Goal: Communication & Community: Answer question/provide support

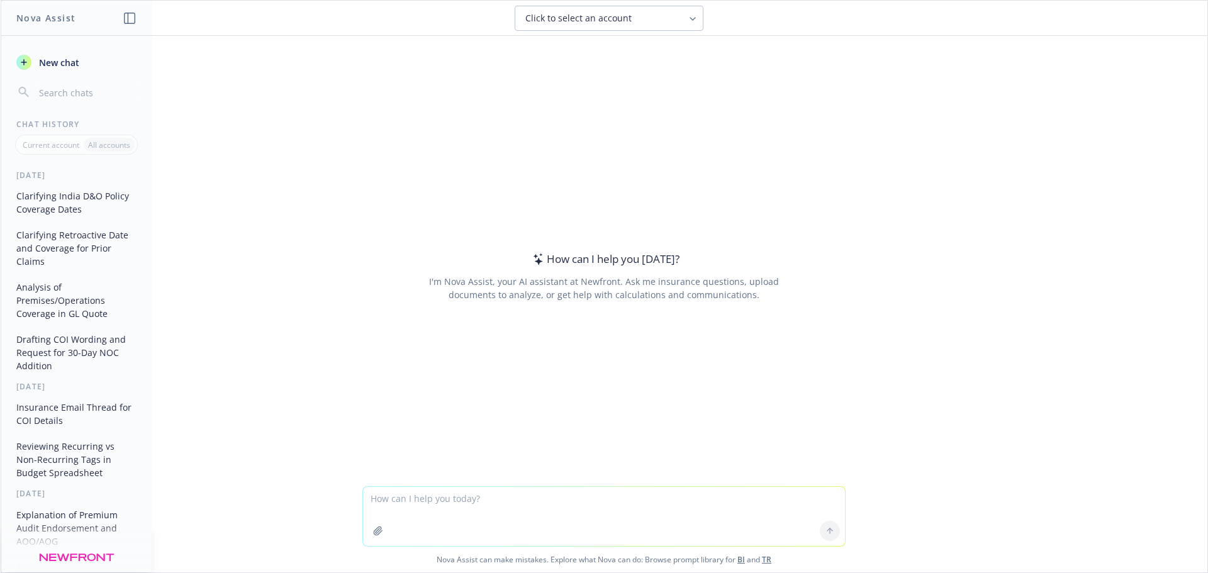
click at [681, 34] on header "Click to select an account" at bounding box center [604, 18] width 1206 height 35
click at [678, 21] on button "Click to select an account" at bounding box center [609, 18] width 189 height 25
click at [566, 114] on div "How can I help you [DATE]? I'm Nova Assist, your AI assistant at Newfront. Ask …" at bounding box center [603, 276] width 483 height 360
click at [617, 1] on header "Click to select an account" at bounding box center [604, 18] width 1206 height 35
click at [606, 23] on span "Click to select an account" at bounding box center [578, 18] width 106 height 13
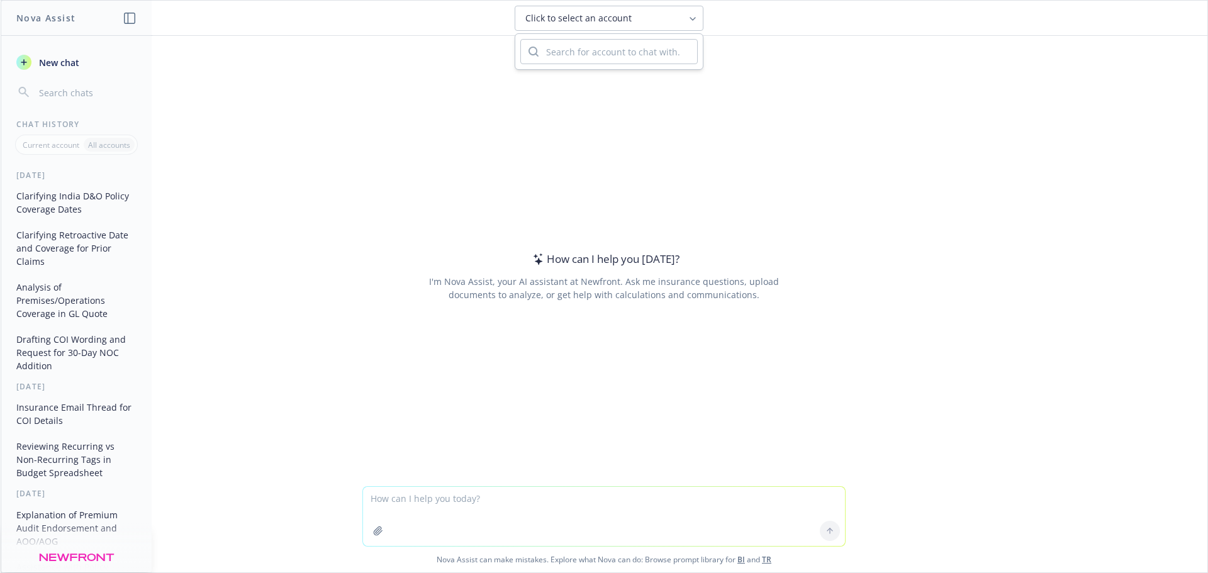
drag, startPoint x: 367, startPoint y: 133, endPoint x: 465, endPoint y: 374, distance: 259.5
click at [378, 144] on div "How can I help you [DATE]? I'm Nova Assist, your AI assistant at Newfront. Ask …" at bounding box center [603, 276] width 483 height 360
click at [447, 496] on textarea at bounding box center [604, 516] width 482 height 59
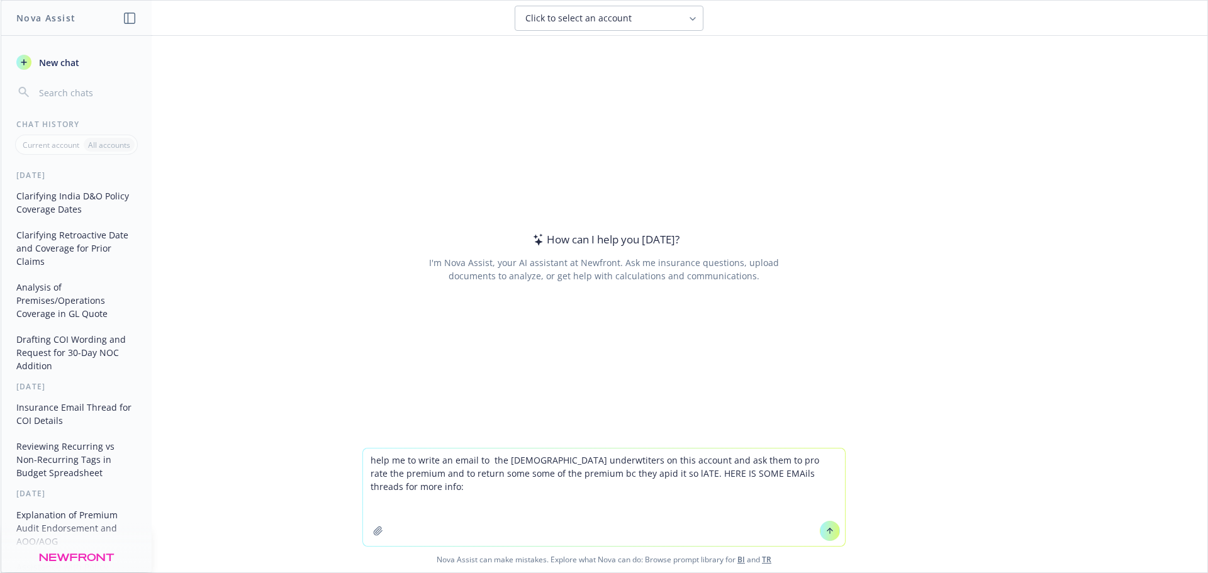
paste textarea "Hi Bajaj Allianz team, [PERSON_NAME] Vice President, Account Executive Private …"
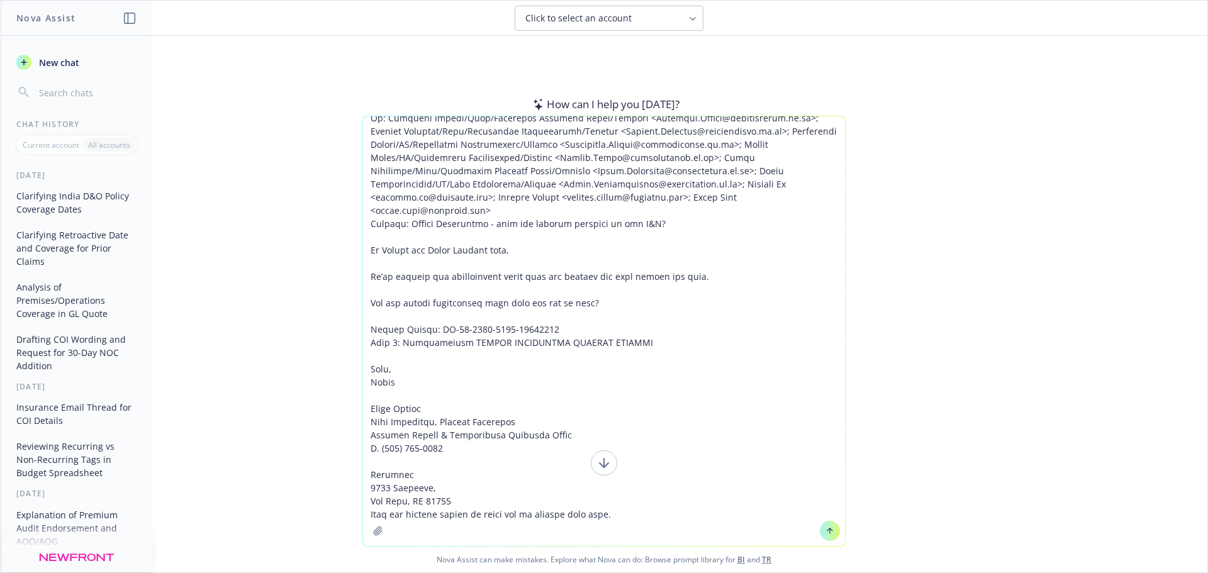
scroll to position [354, 0]
click at [403, 503] on textarea at bounding box center [604, 331] width 482 height 430
click at [620, 470] on textarea at bounding box center [604, 331] width 482 height 430
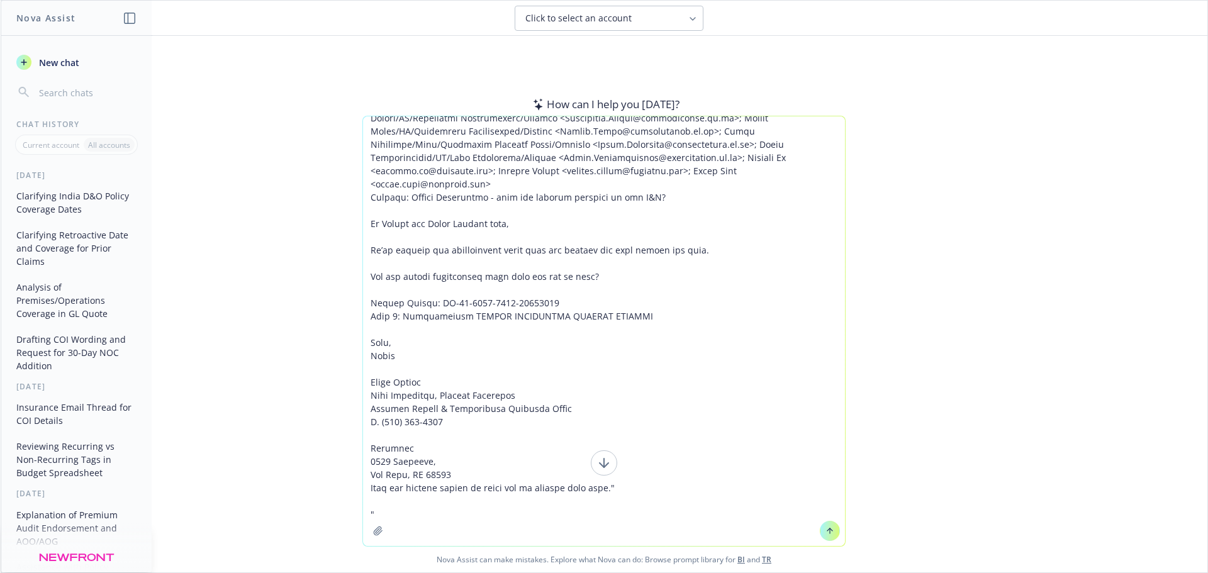
paste textarea "[PERSON_NAME], thank you. I will speak to my colleagues internally and see what…"
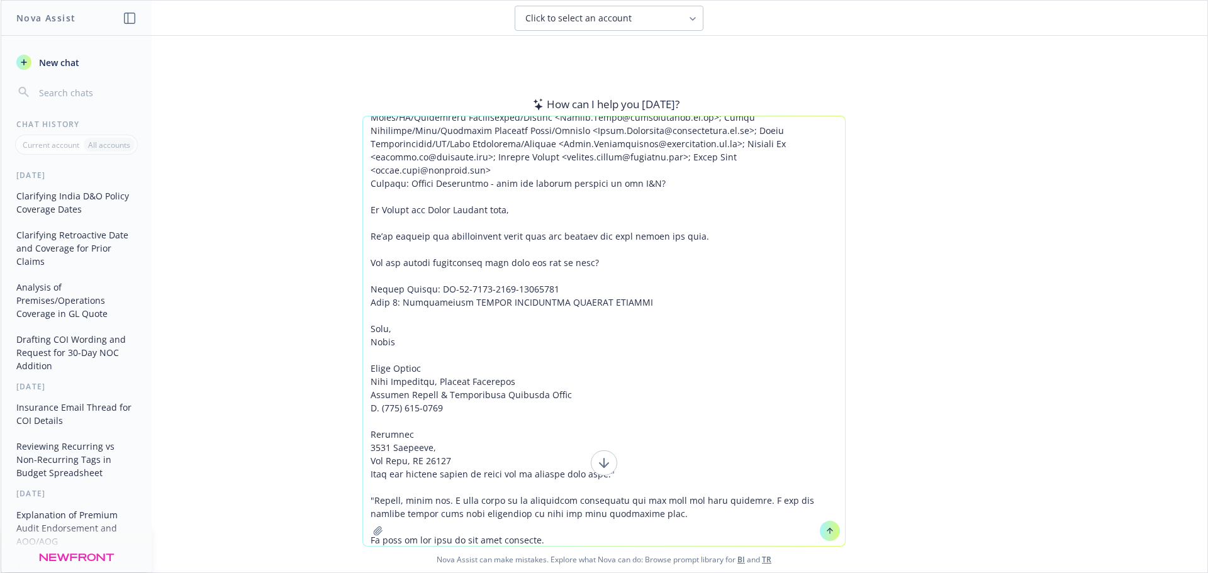
scroll to position [3405, 0]
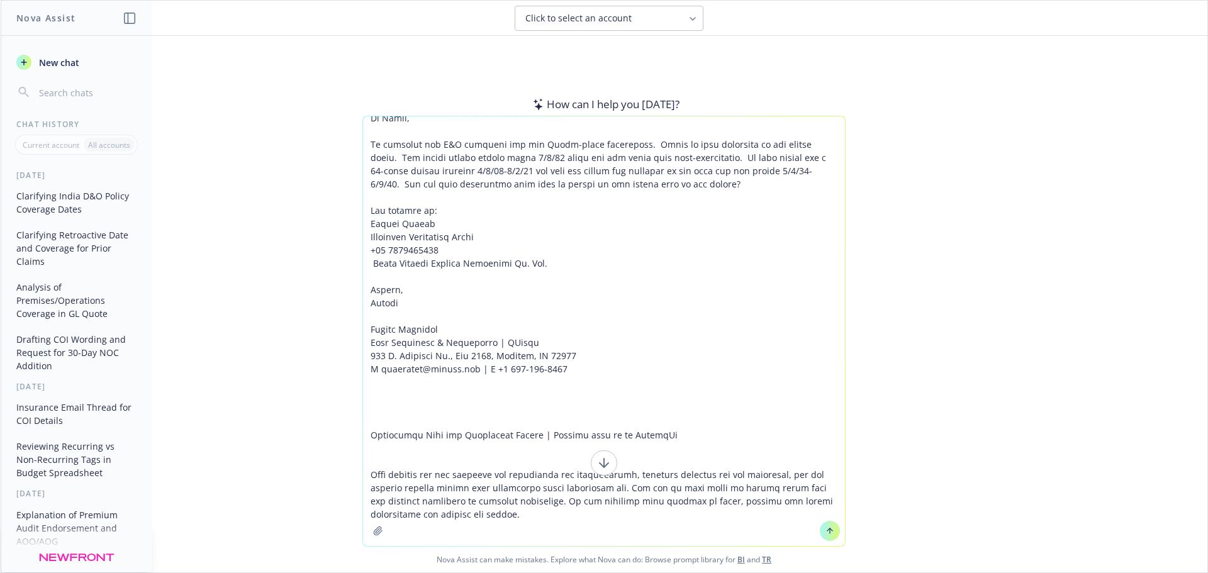
type textarea "help me to write an email to the [DEMOGRAPHIC_DATA] underwtiters on this accoun…"
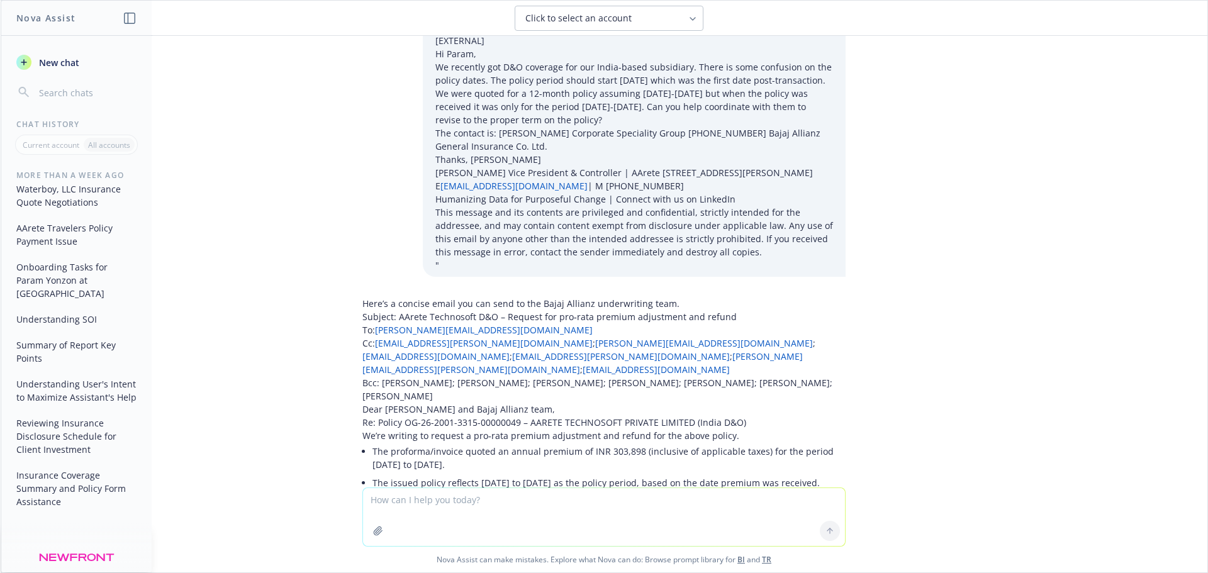
scroll to position [2051, 0]
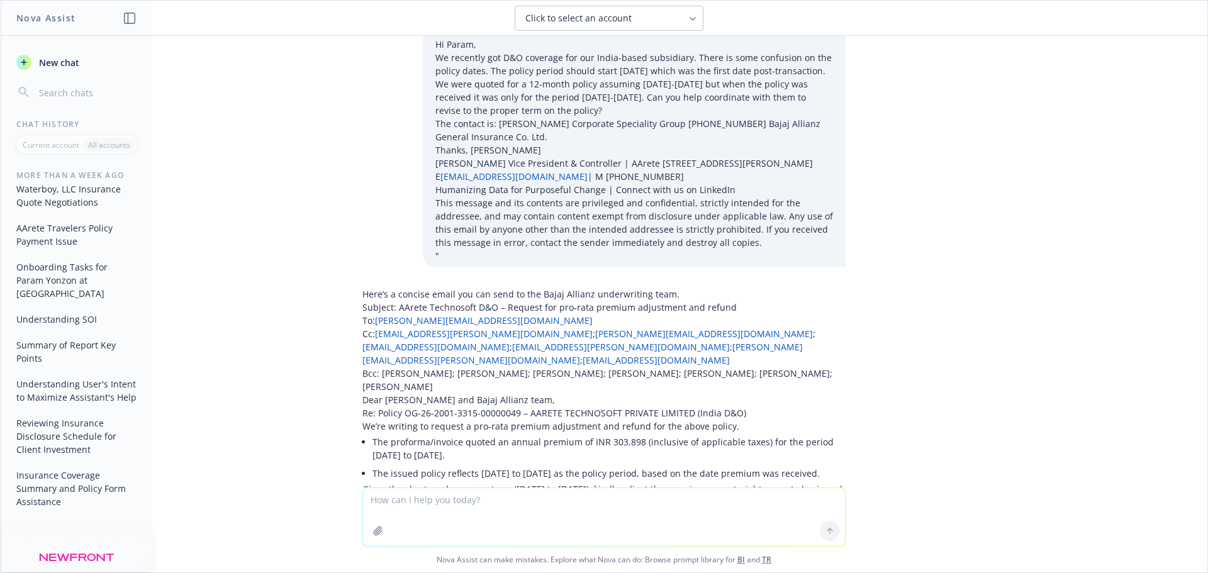
click at [366, 406] on p "Re: Policy OG-26-2001-3315-00000049 – AARETE TECHNOSOFT PRIVATE LIMITED (India …" at bounding box center [603, 412] width 483 height 13
drag, startPoint x: 354, startPoint y: 123, endPoint x: 438, endPoint y: 190, distance: 107.0
click at [477, 287] on div "Here’s a concise email you can send to the Bajaj Allianz underwriting team. Sub…" at bounding box center [603, 521] width 483 height 469
drag, startPoint x: 574, startPoint y: 242, endPoint x: 467, endPoint y: 272, distance: 111.7
click at [574, 482] on p "Given the shortened coverage term ([DATE] to [DATE]), kindly adjust the premium…" at bounding box center [603, 515] width 483 height 66
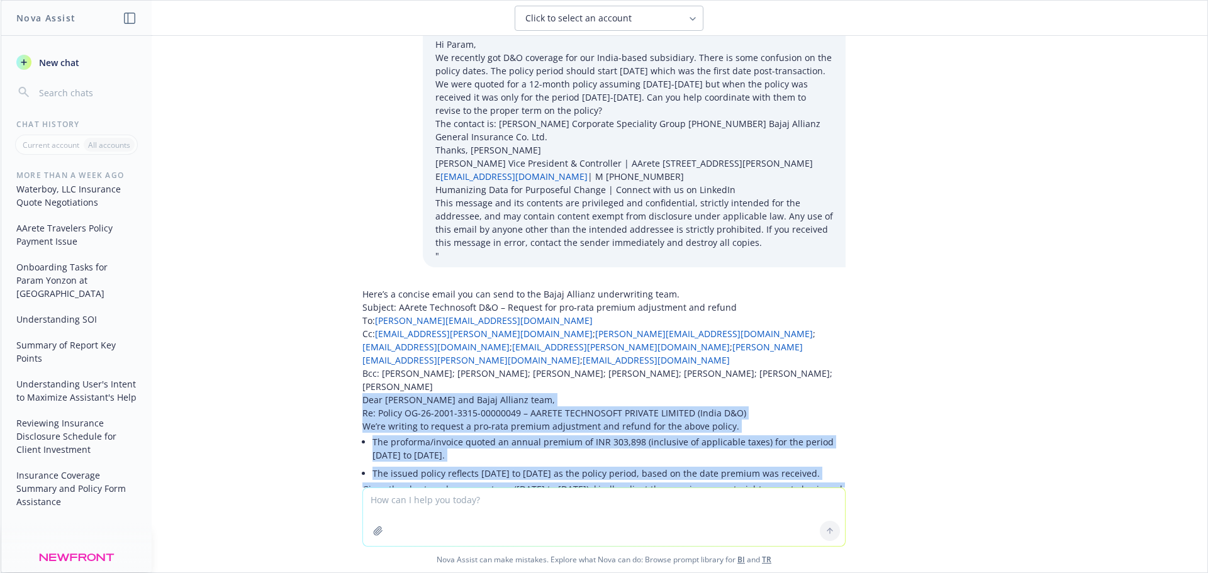
drag, startPoint x: 352, startPoint y: 125, endPoint x: 755, endPoint y: 350, distance: 462.1
click at [802, 355] on div "Here’s a concise email you can send to the Bajaj Allianz underwriting team. Sub…" at bounding box center [603, 533] width 503 height 502
copy div "Lore Ipsumd sit Ametc Adipisc elit, Se: Doeius TE-78-2515-2559-86145797 – INCID…"
